Goal: Task Accomplishment & Management: Manage account settings

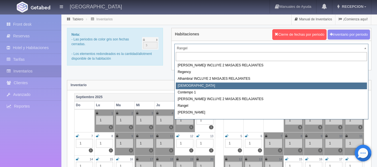
select select "720"
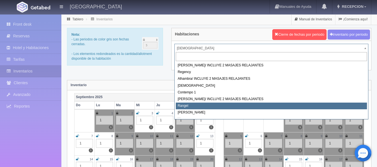
select select "723"
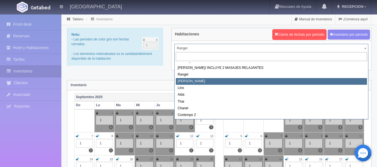
scroll to position [32, 0]
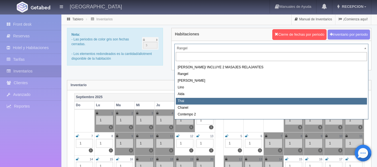
select select "727"
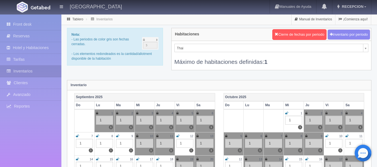
scroll to position [16, 0]
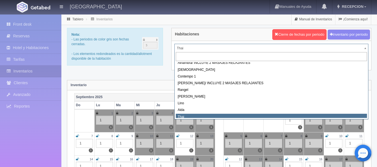
scroll to position [13, 0]
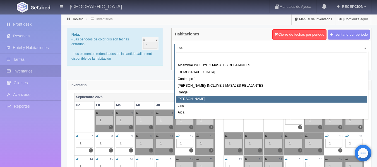
select select "724"
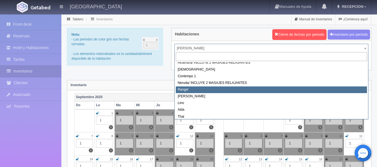
scroll to position [32, 0]
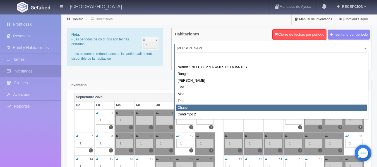
select select "728"
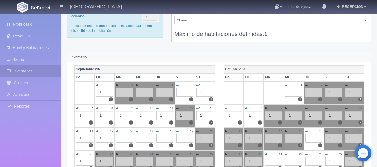
scroll to position [23, 0]
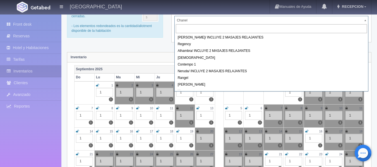
scroll to position [20, 0]
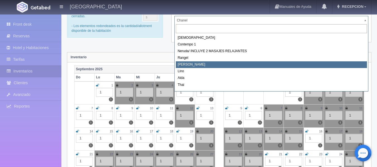
select select "724"
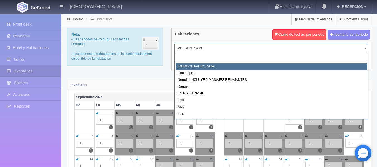
scroll to position [32, 0]
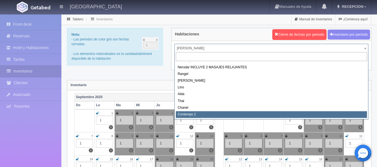
select select "2044"
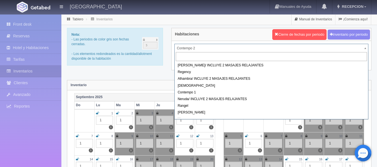
scroll to position [30, 0]
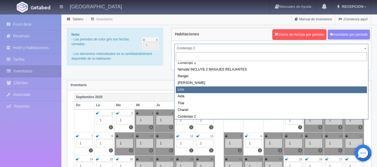
select select "725"
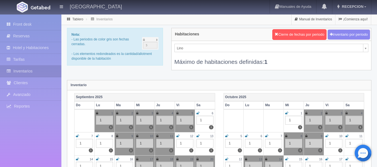
scroll to position [3, 0]
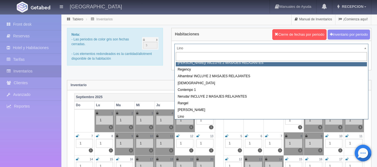
scroll to position [0, 0]
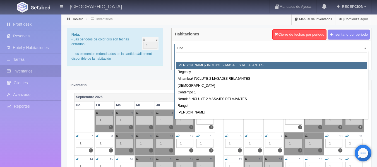
select select "717"
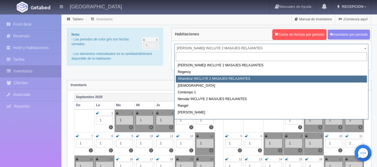
select select "719"
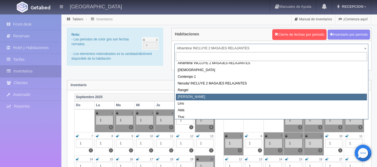
scroll to position [32, 0]
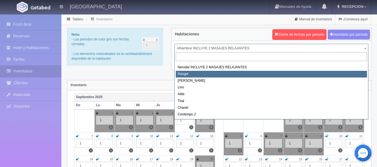
select select "723"
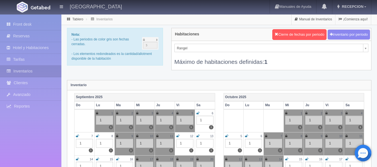
scroll to position [28, 0]
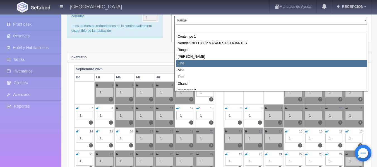
select select "725"
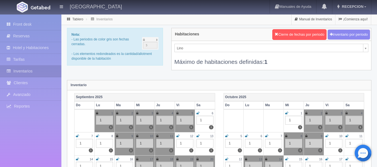
scroll to position [3, 0]
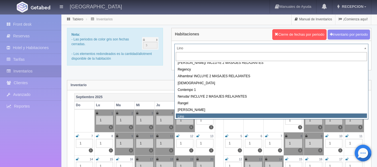
scroll to position [0, 0]
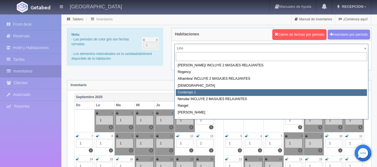
select select "721"
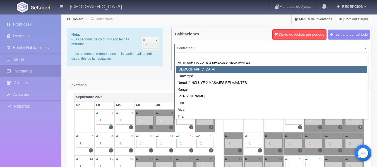
scroll to position [32, 0]
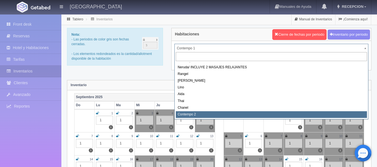
select select "2044"
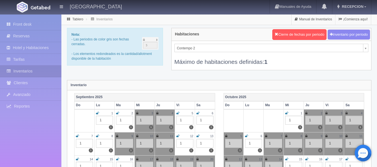
scroll to position [30, 0]
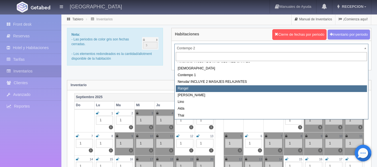
scroll to position [0, 0]
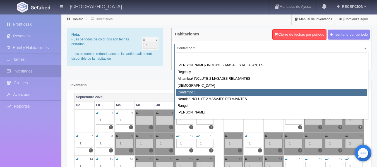
select select "721"
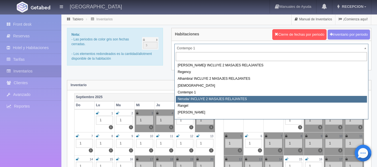
select select "722"
